Goal: Information Seeking & Learning: Find specific page/section

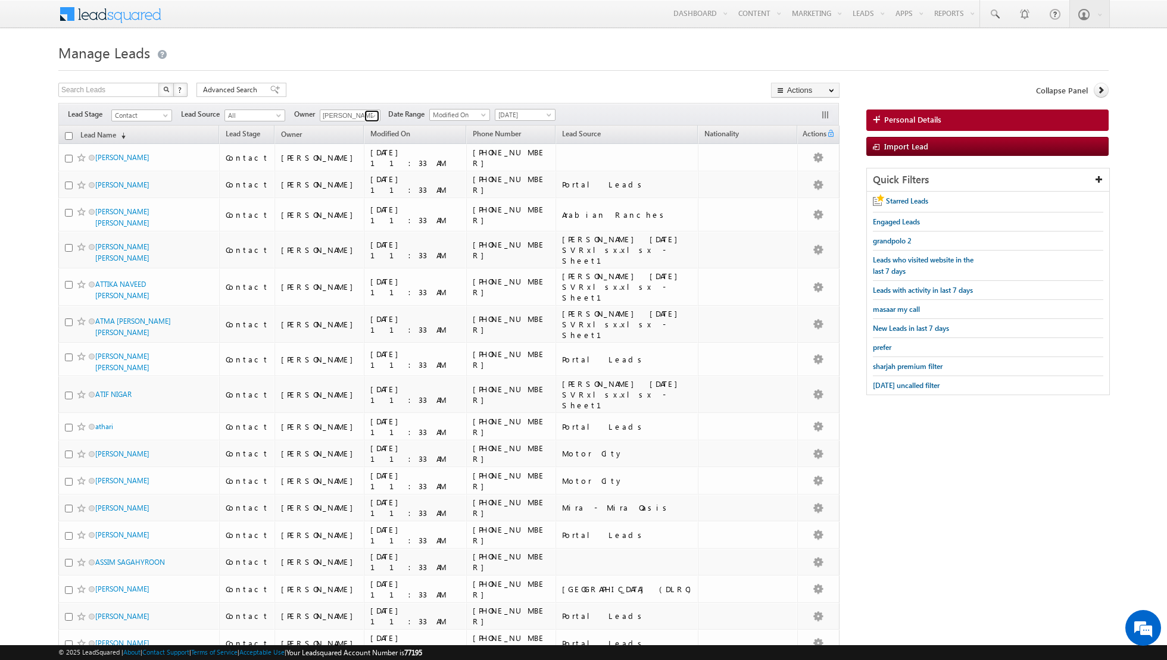
click at [370, 113] on span at bounding box center [373, 116] width 10 height 10
click at [366, 113] on link at bounding box center [371, 116] width 15 height 12
click at [374, 116] on span at bounding box center [373, 116] width 10 height 10
click at [625, 88] on div "Search Leads X ? 100 results found Advanced Search Advanced Search Advanced sea…" at bounding box center [448, 91] width 781 height 17
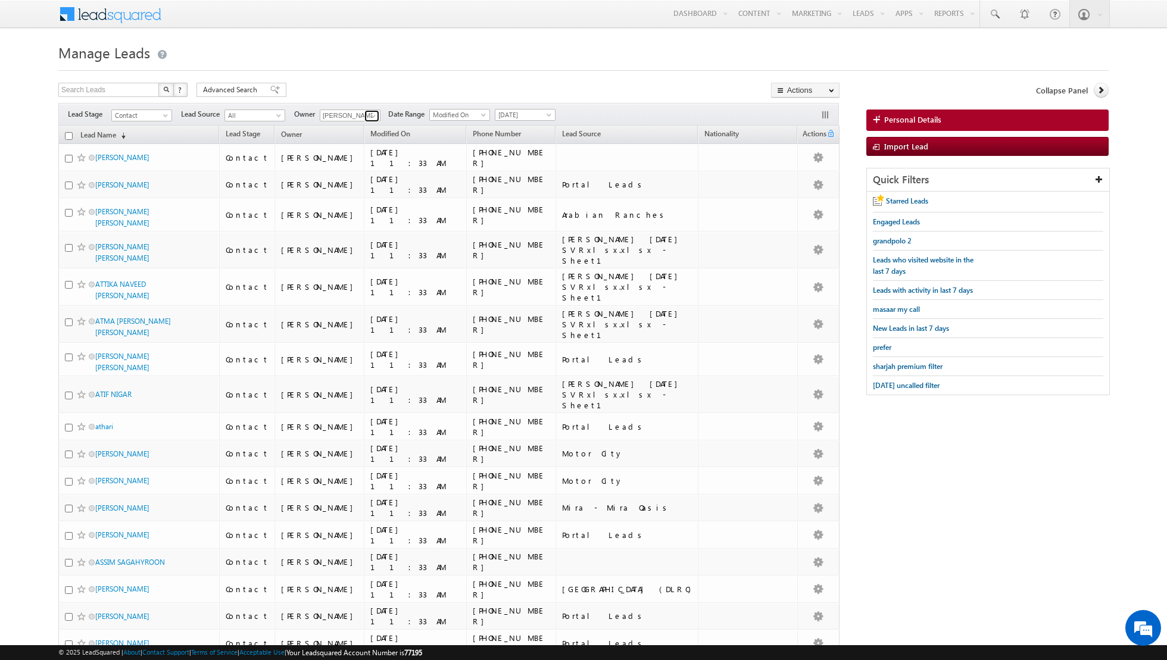
click at [372, 116] on span at bounding box center [373, 116] width 10 height 10
click at [338, 121] on link "Any" at bounding box center [379, 127] width 119 height 14
type input "Any"
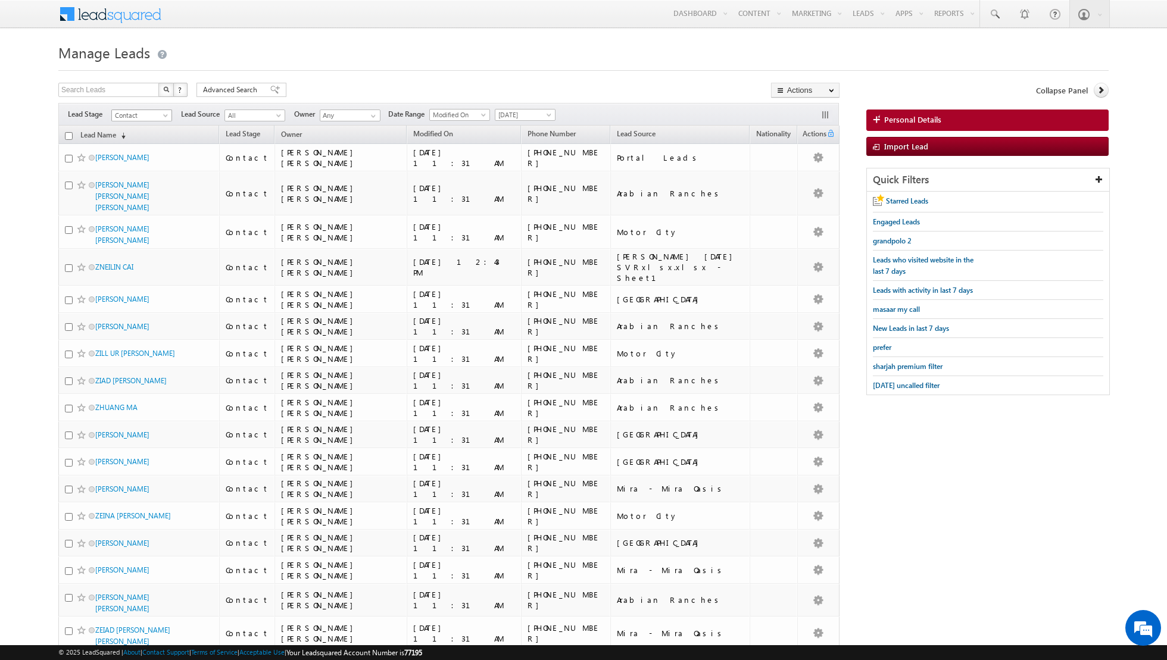
click at [161, 111] on span "Contact" at bounding box center [140, 115] width 57 height 11
click at [138, 193] on link "Not Interested" at bounding box center [142, 198] width 60 height 11
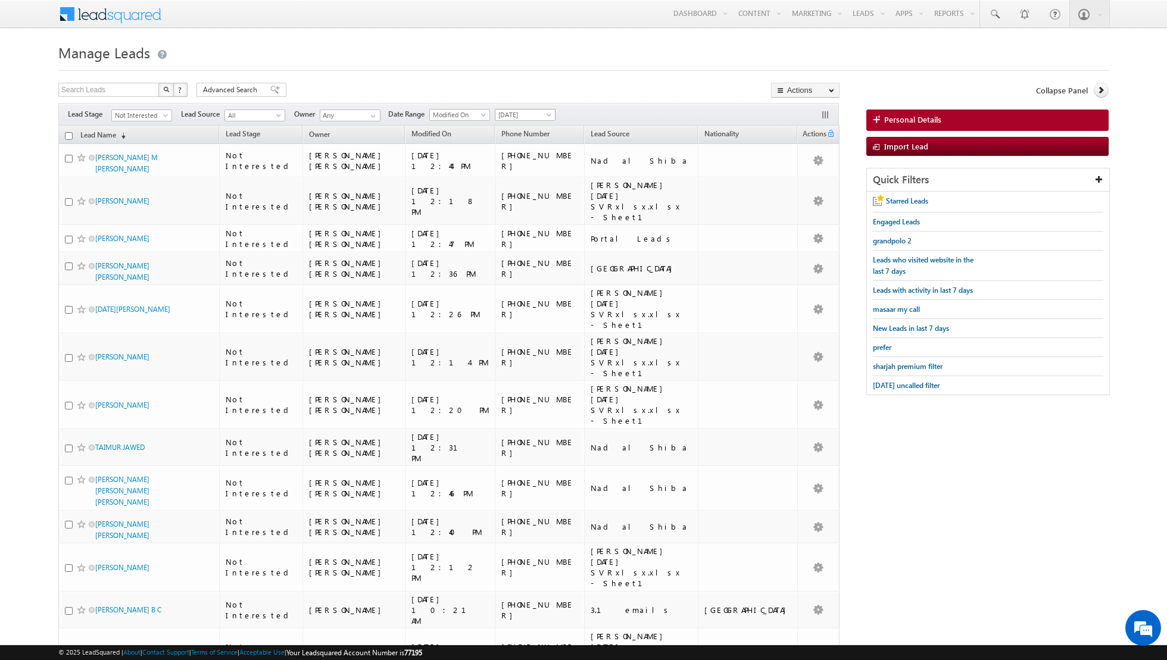
click at [520, 113] on span "[DATE]" at bounding box center [523, 115] width 57 height 11
click at [517, 130] on link "All Time" at bounding box center [520, 126] width 60 height 11
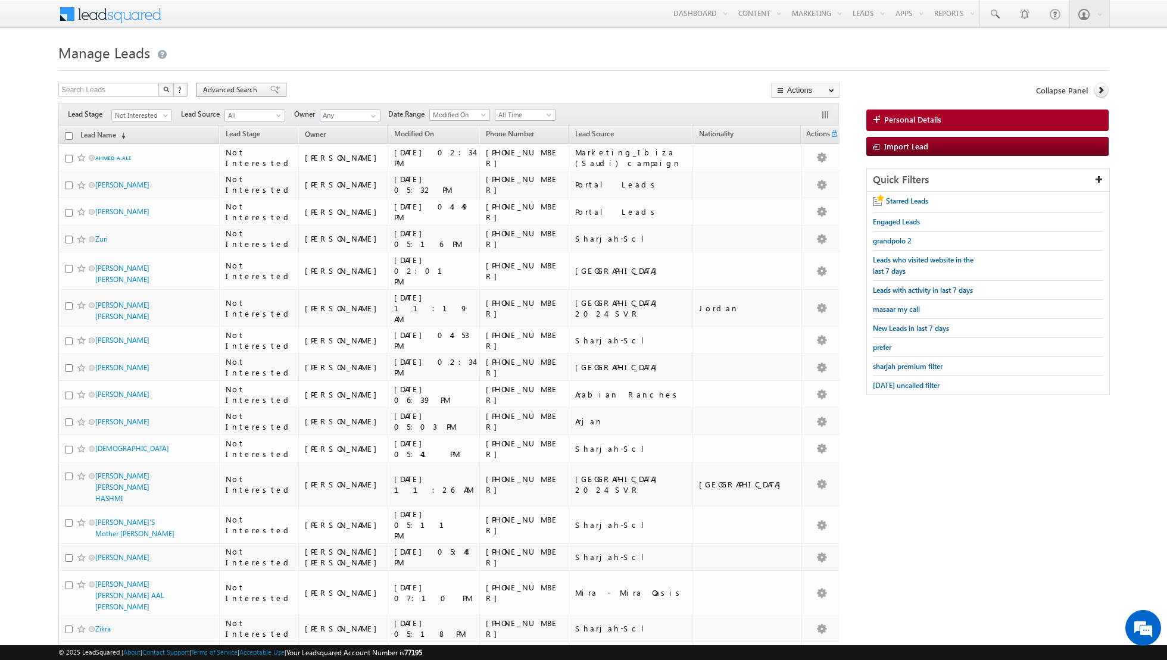
click at [268, 83] on div "Advanced Search" at bounding box center [241, 90] width 90 height 14
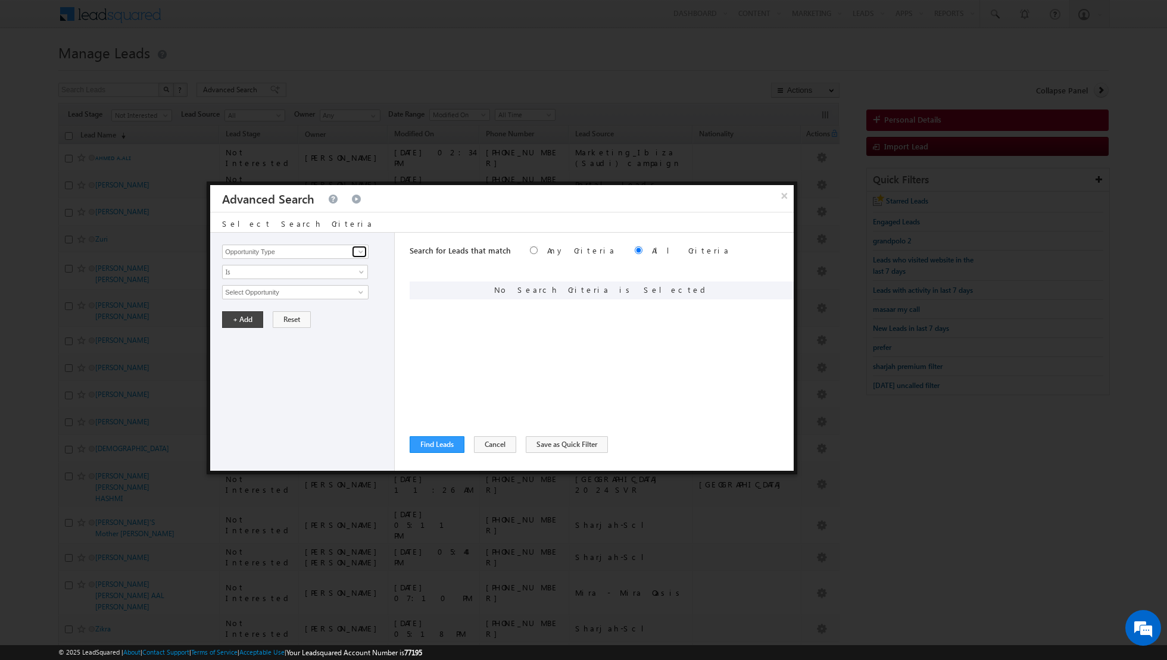
click at [362, 252] on span at bounding box center [361, 252] width 10 height 10
click at [267, 270] on link "Lead Activity" at bounding box center [295, 265] width 146 height 14
type input "Lead Activity"
click at [290, 290] on input "Select Activity" at bounding box center [295, 292] width 146 height 14
click at [276, 318] on link "Outbound Phone Call Activity" at bounding box center [295, 317] width 146 height 14
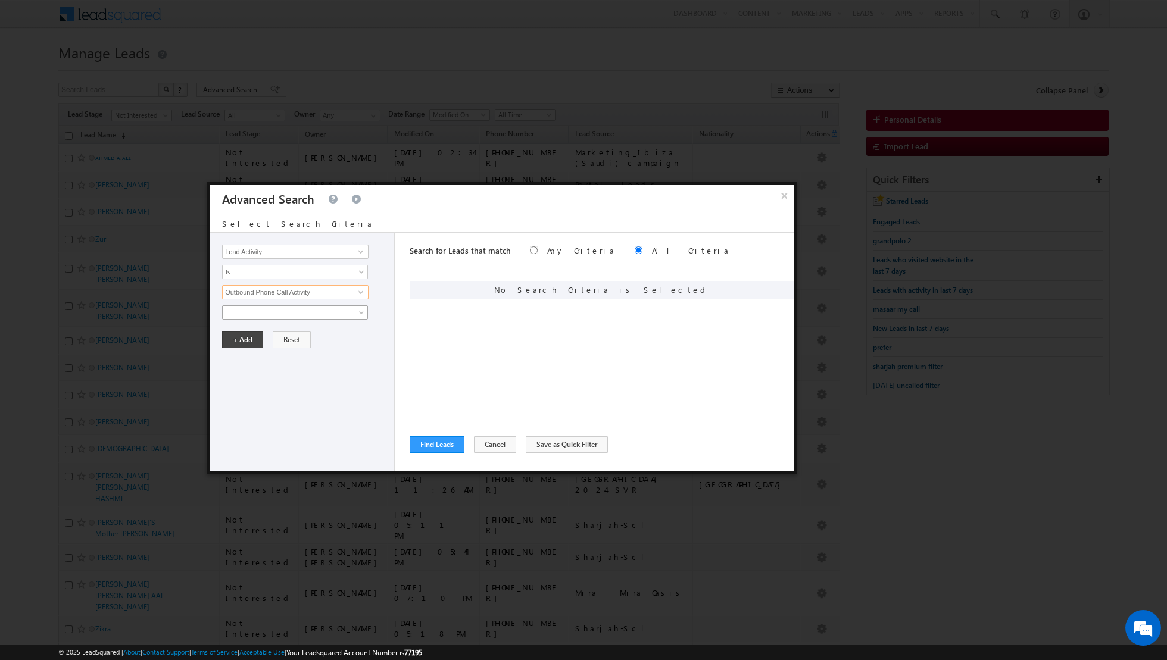
type input "Outbound Phone Call Activity"
click at [327, 310] on span at bounding box center [287, 312] width 129 height 11
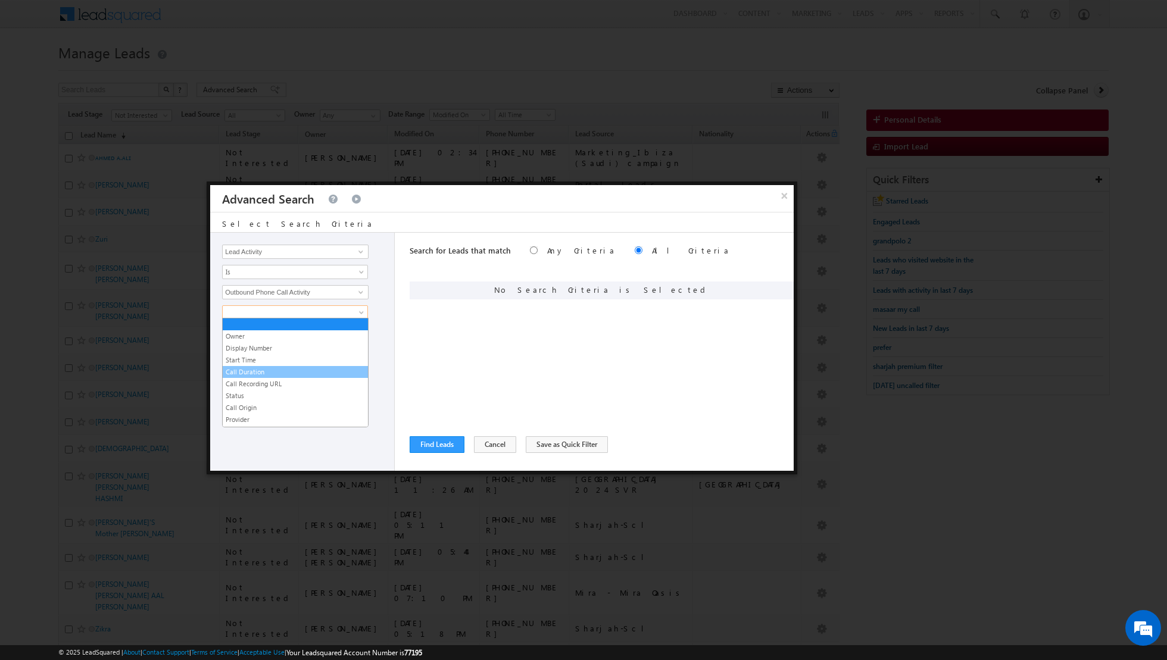
click at [259, 368] on link "Call Duration" at bounding box center [295, 372] width 145 height 11
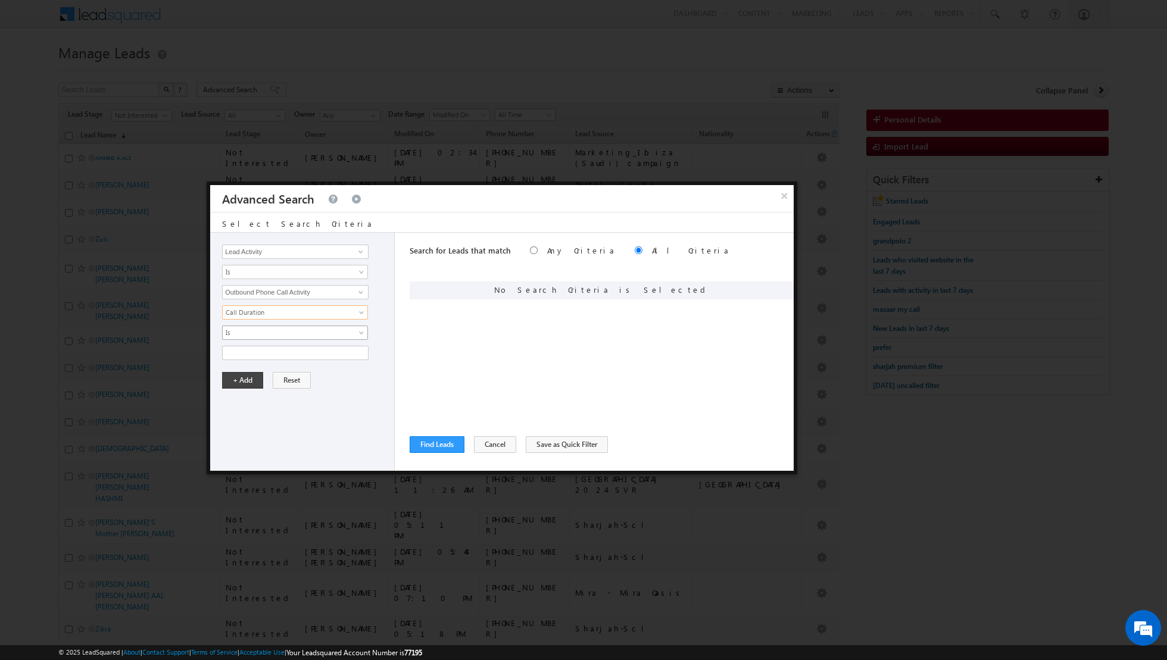
click at [335, 330] on span "Is" at bounding box center [287, 332] width 129 height 11
click at [278, 382] on link "Greater than or equal to" at bounding box center [295, 379] width 145 height 11
click at [333, 351] on input "text" at bounding box center [295, 353] width 146 height 14
type input "300"
click at [247, 377] on button "+ Add" at bounding box center [242, 380] width 41 height 17
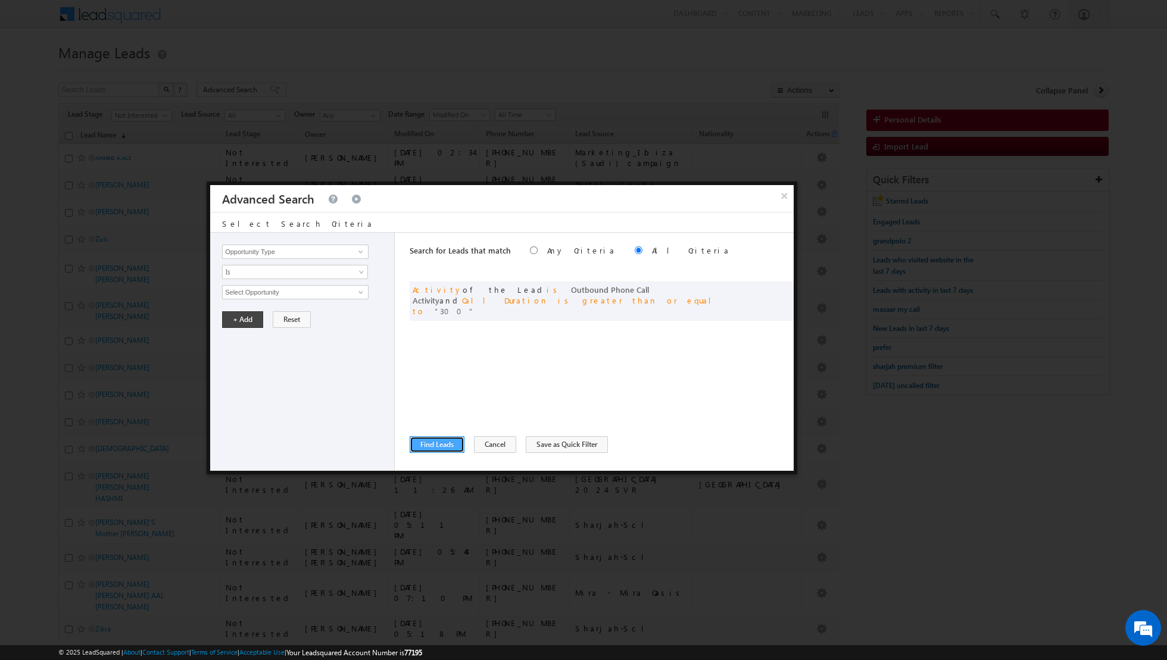
click at [430, 443] on button "Find Leads" at bounding box center [437, 444] width 55 height 17
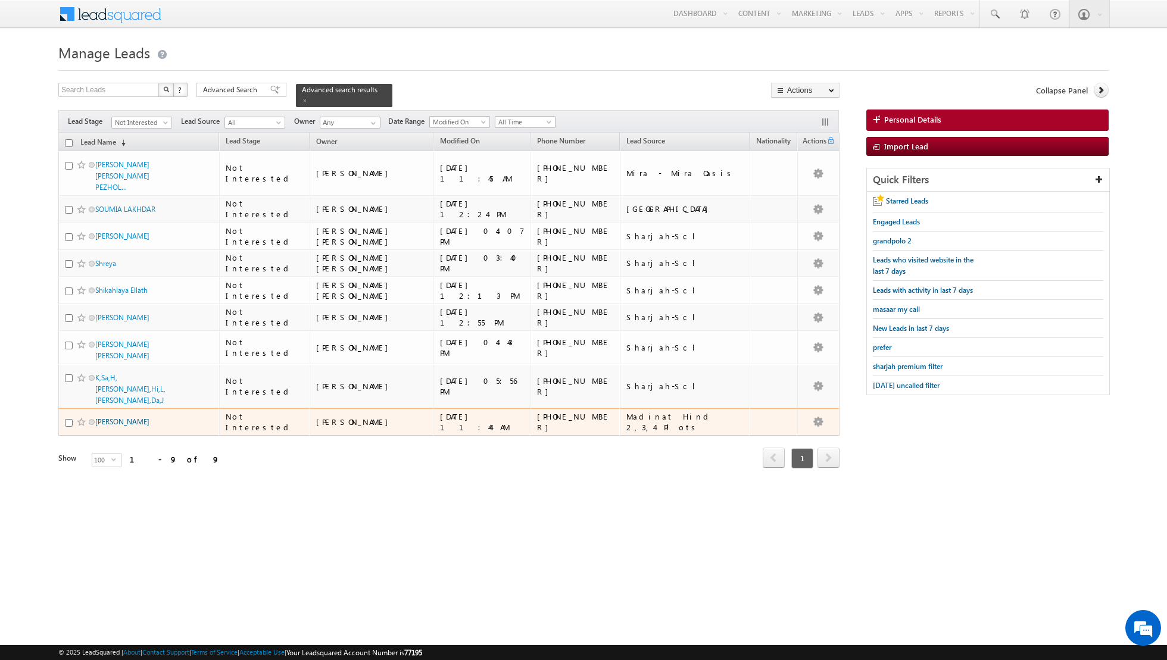
click at [111, 417] on link "[PERSON_NAME]" at bounding box center [122, 421] width 54 height 9
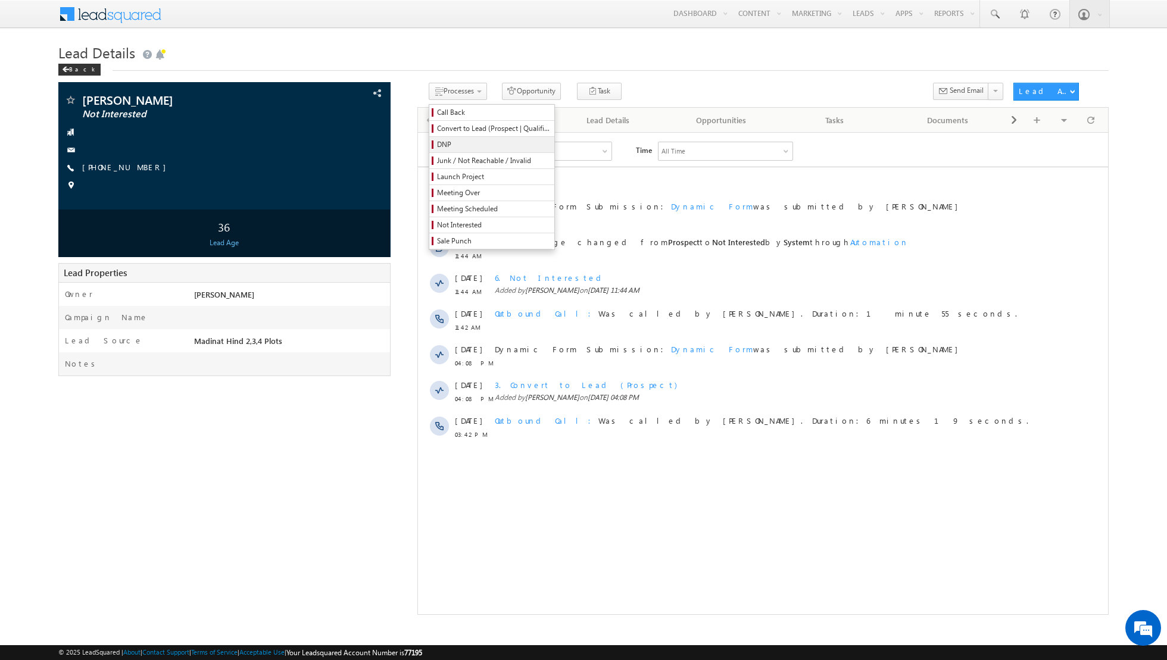
click at [458, 144] on span "DNP" at bounding box center [493, 144] width 113 height 11
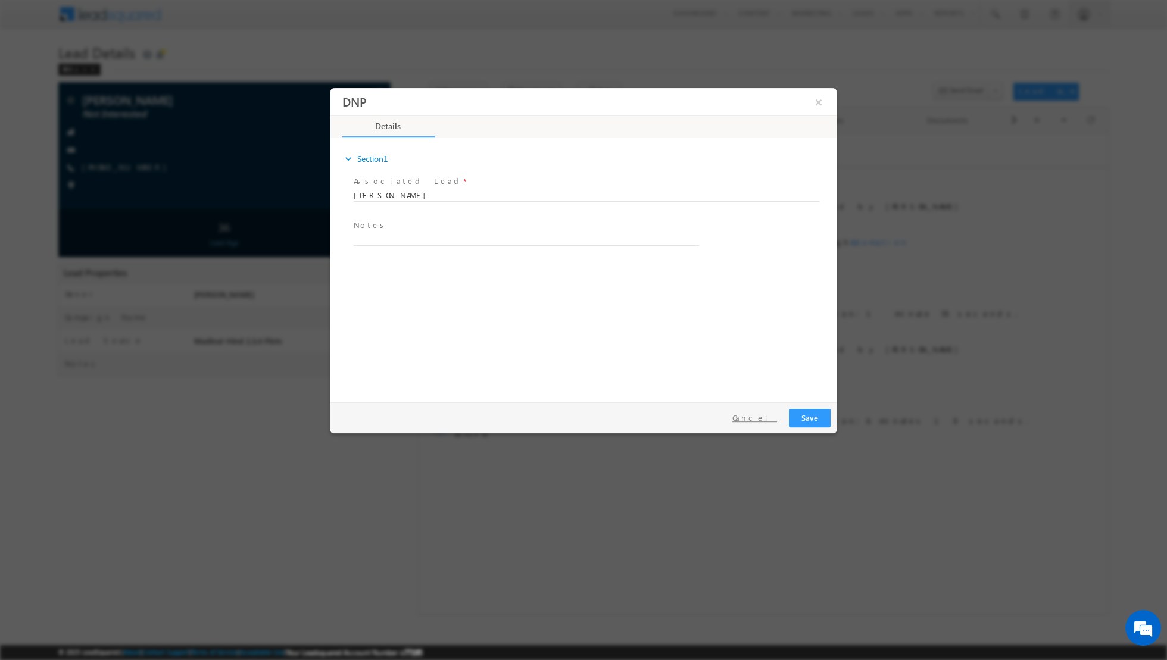
click at [761, 416] on button "Cancel" at bounding box center [754, 417] width 63 height 17
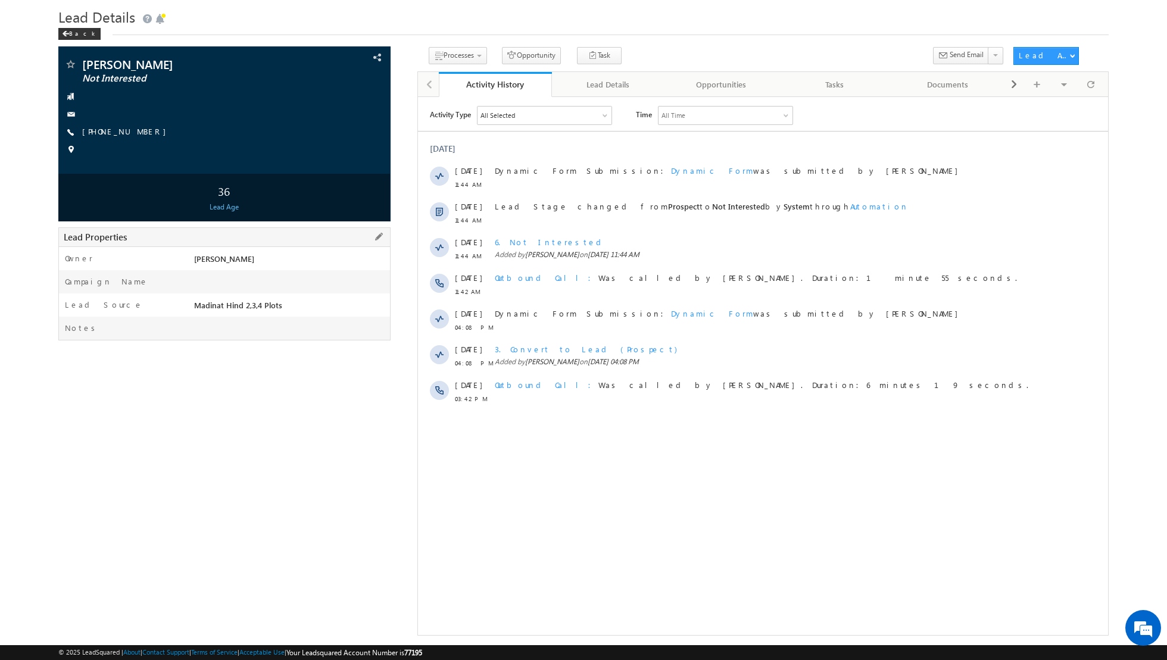
scroll to position [40, 0]
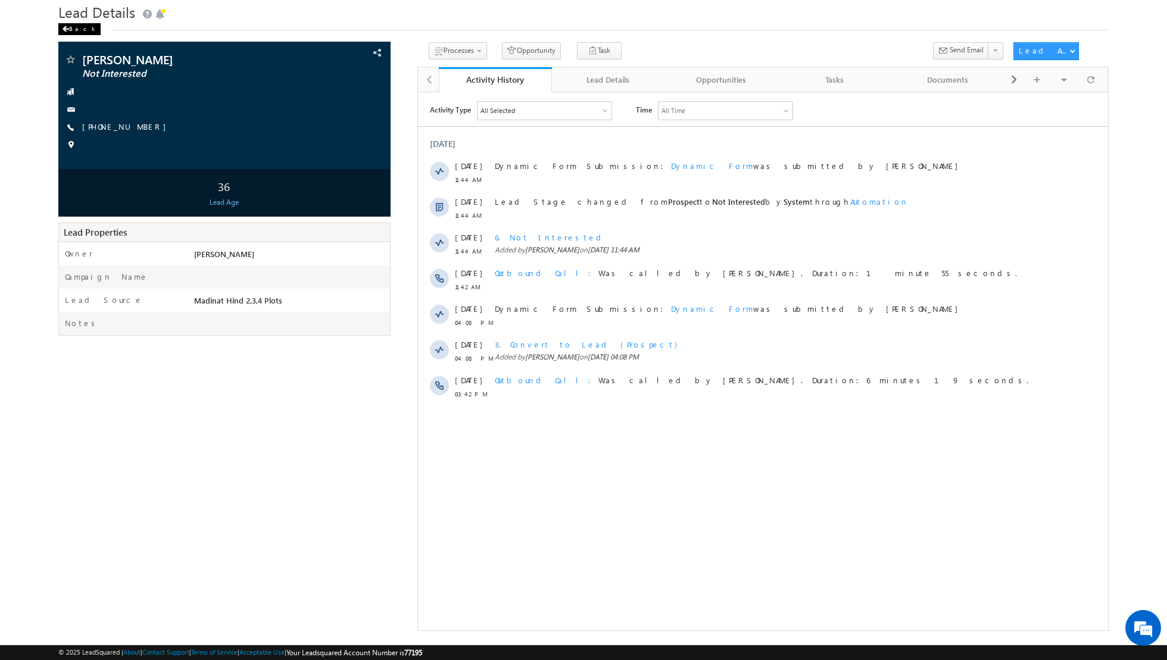
click at [73, 32] on div "Back" at bounding box center [79, 29] width 42 height 12
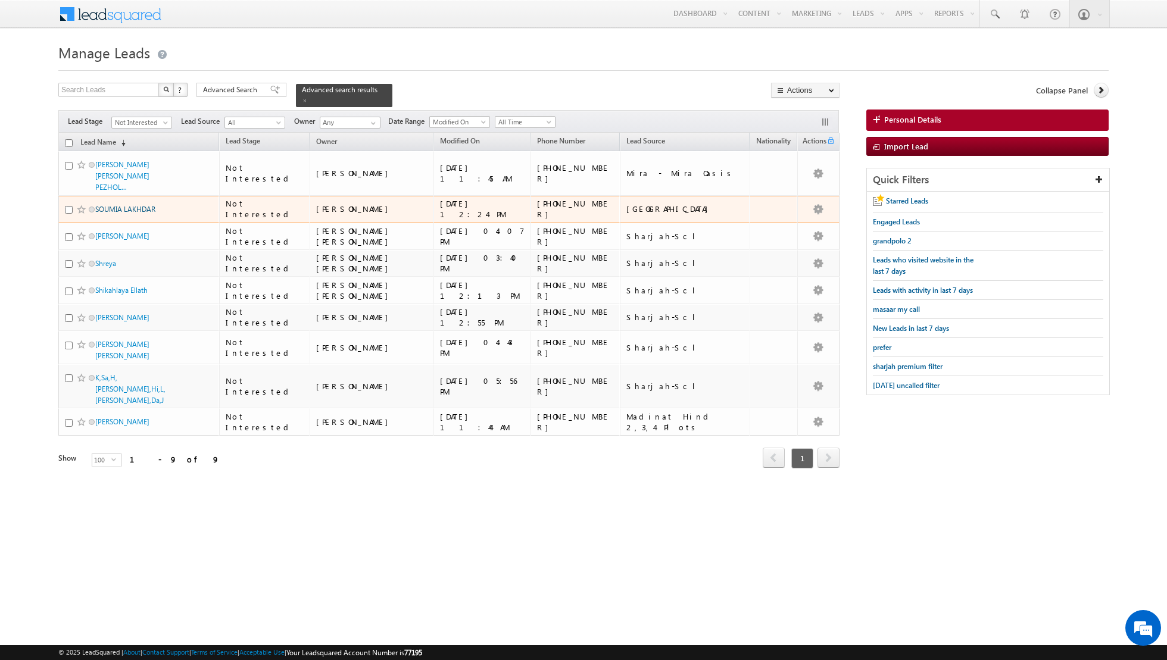
click at [114, 208] on link "SOUMIA LAKHDAR" at bounding box center [125, 209] width 60 height 9
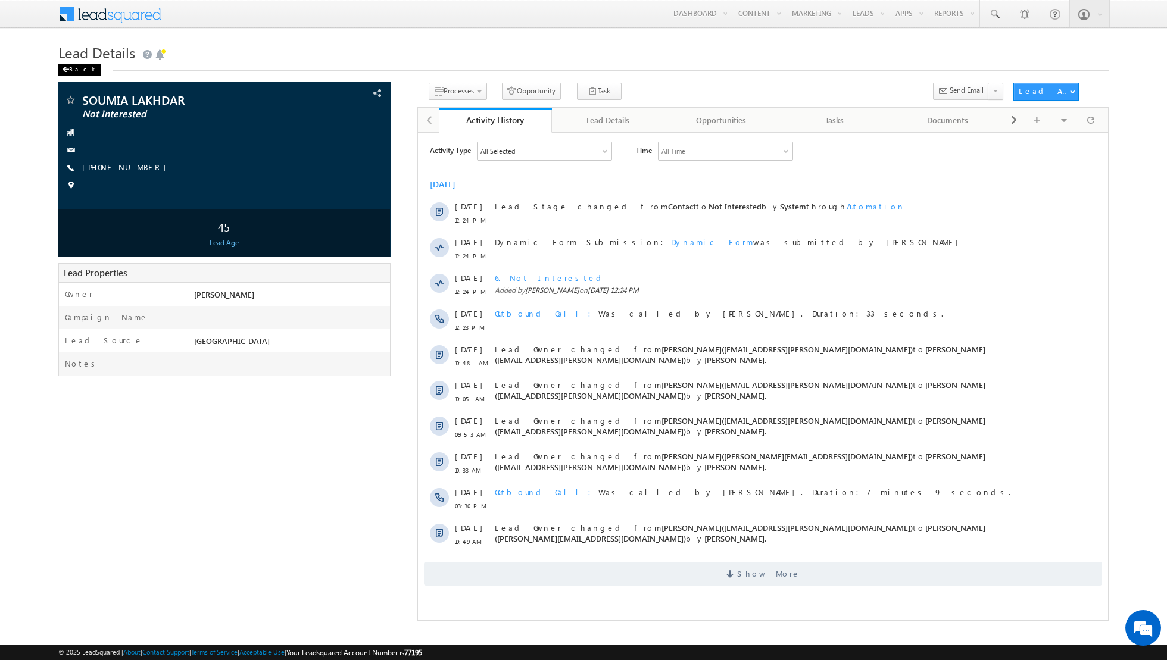
click at [67, 71] on span at bounding box center [65, 70] width 7 height 6
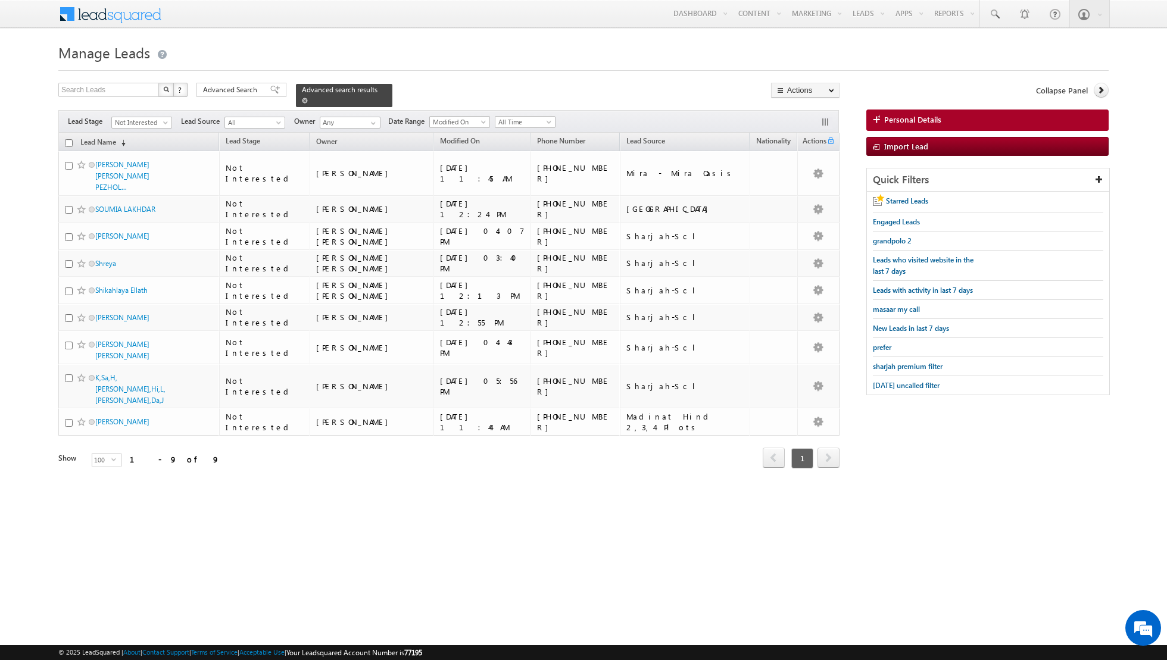
click at [302, 101] on span at bounding box center [305, 101] width 6 height 6
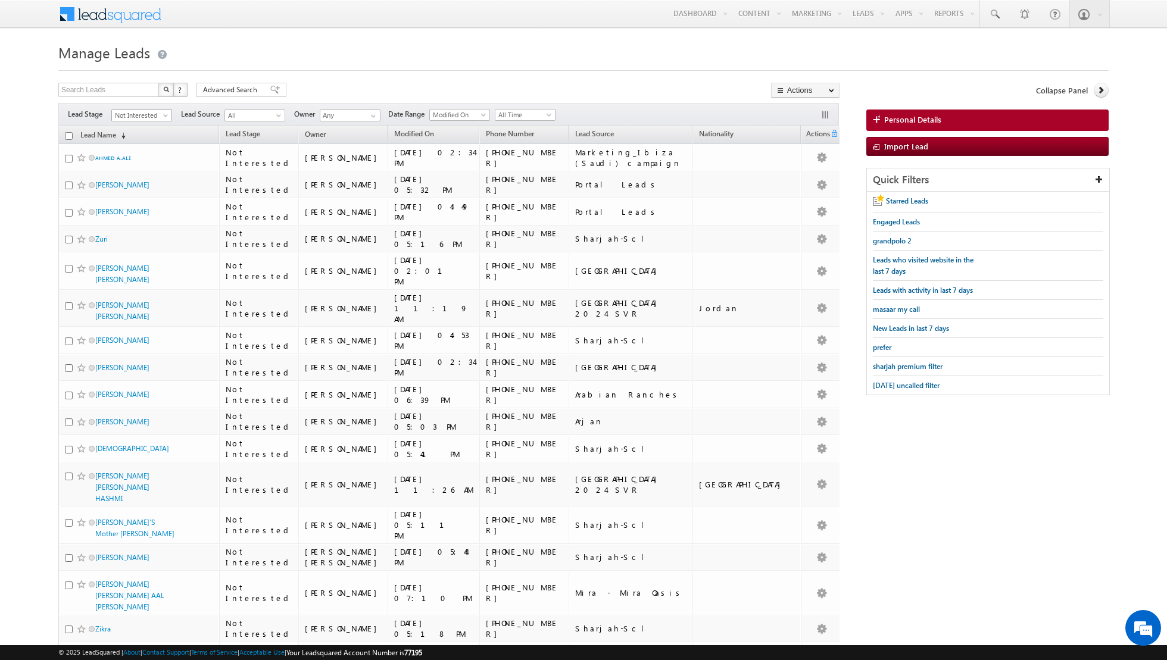
click at [165, 118] on span at bounding box center [167, 118] width 10 height 10
click at [165, 116] on span at bounding box center [167, 118] width 10 height 10
